Goal: Task Accomplishment & Management: Manage account settings

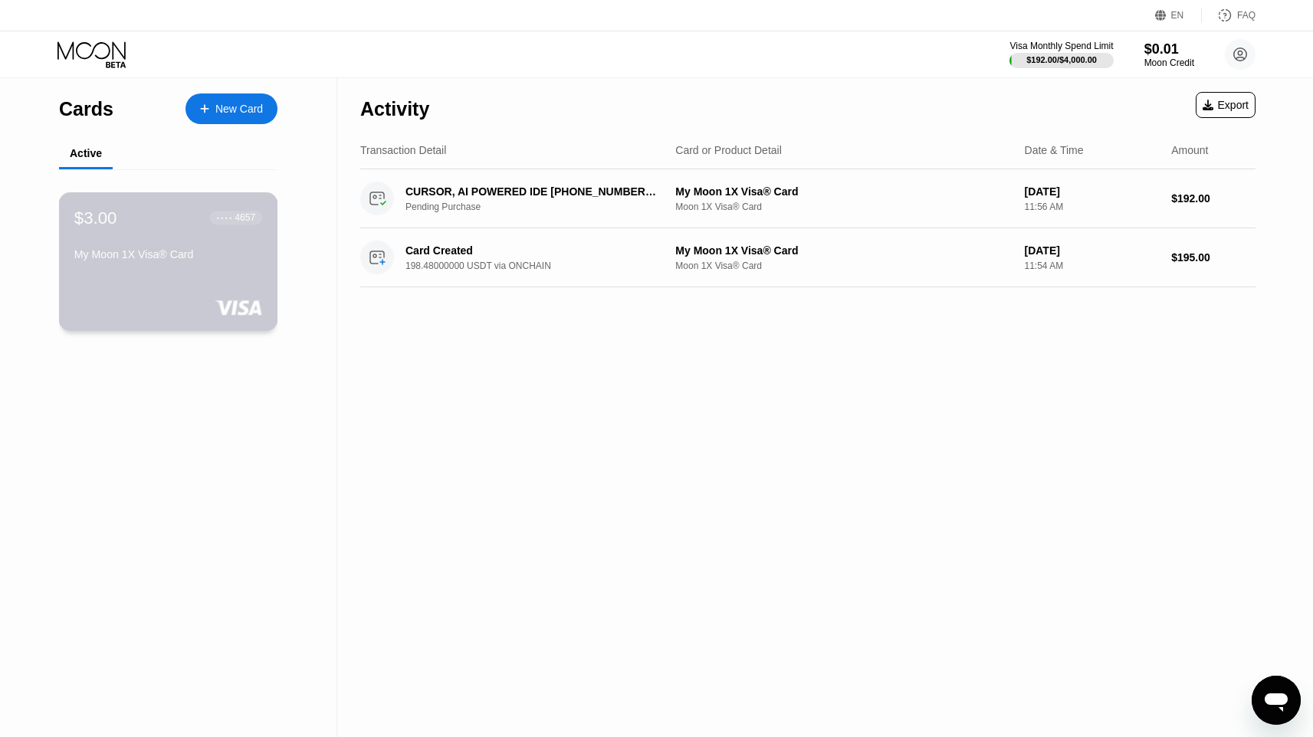
click at [222, 245] on div "$3.00 ● ● ● ● 4657 My Moon 1X Visa® Card" at bounding box center [168, 237] width 188 height 59
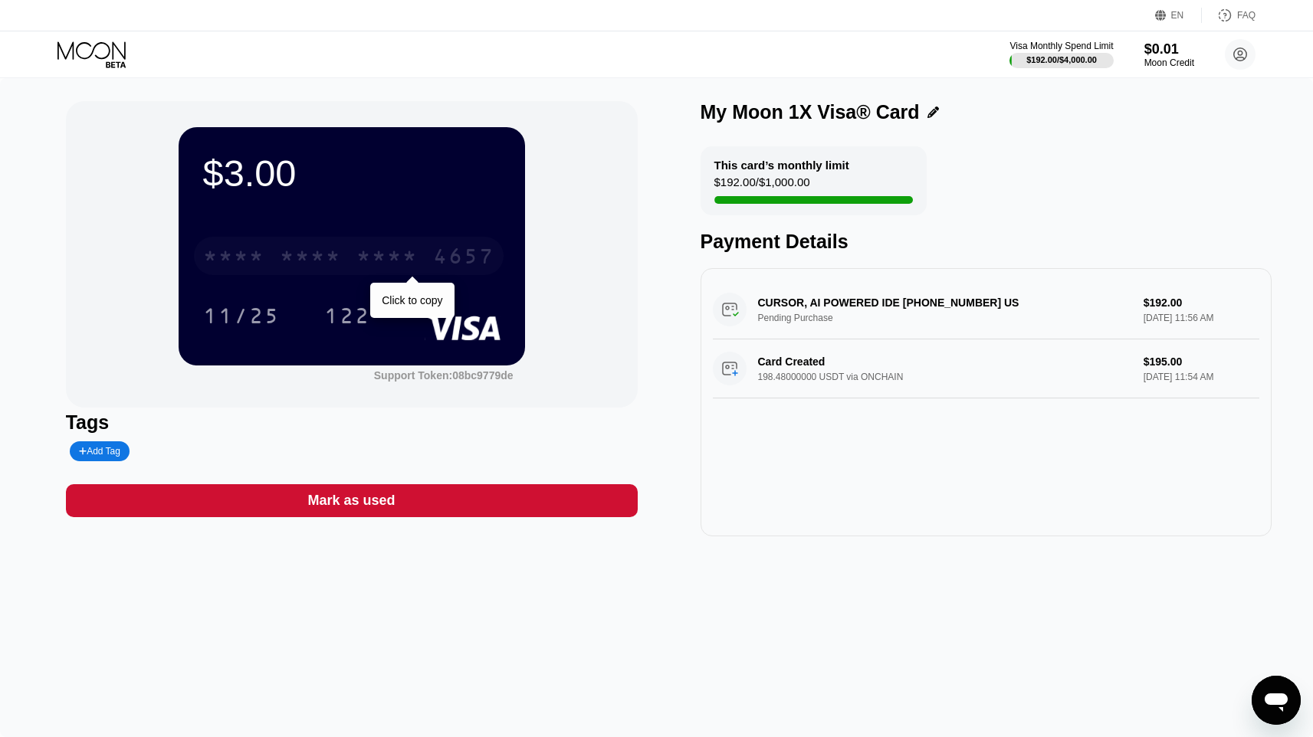
click at [275, 253] on div "* * * * * * * * * * * * 4657" at bounding box center [349, 256] width 310 height 38
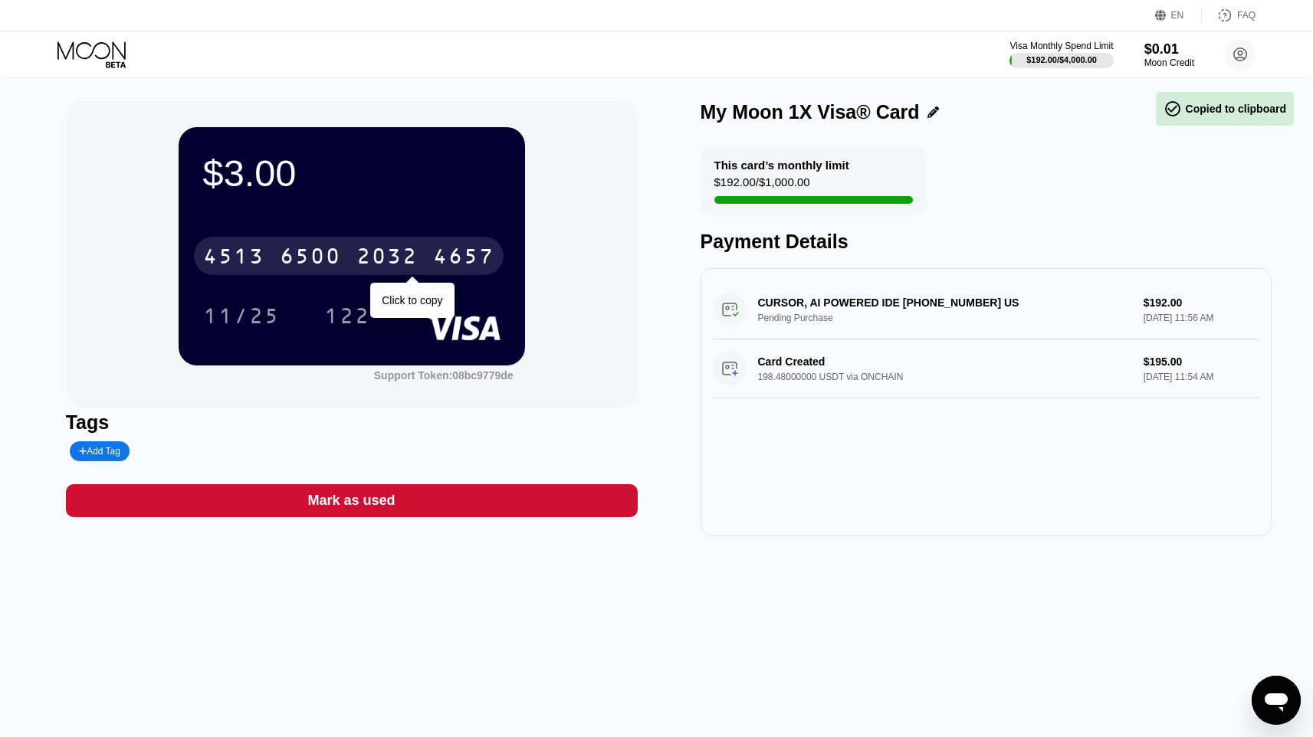
click at [280, 251] on div "6500" at bounding box center [310, 258] width 61 height 25
click at [280, 250] on div "* * * *" at bounding box center [310, 258] width 61 height 25
